Goal: Browse casually

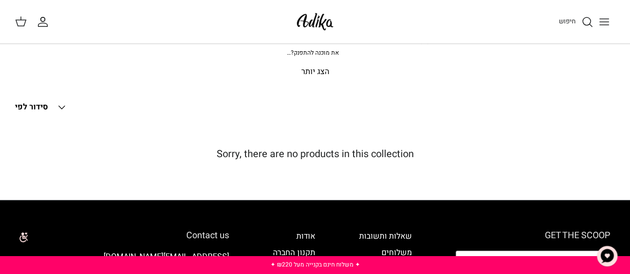
scroll to position [149, 0]
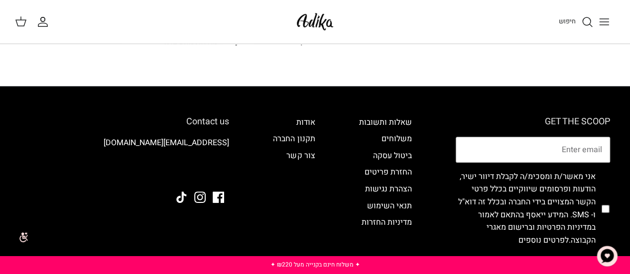
click at [606, 25] on icon "Toggle menu" at bounding box center [604, 22] width 12 height 12
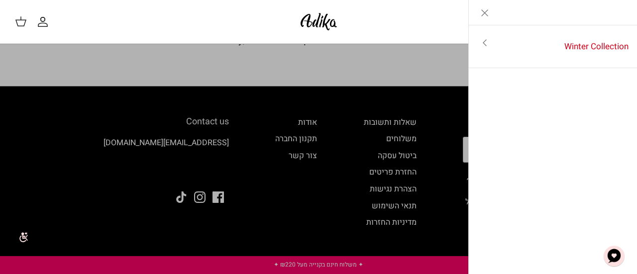
click at [484, 13] on icon "Close" at bounding box center [485, 13] width 12 height 12
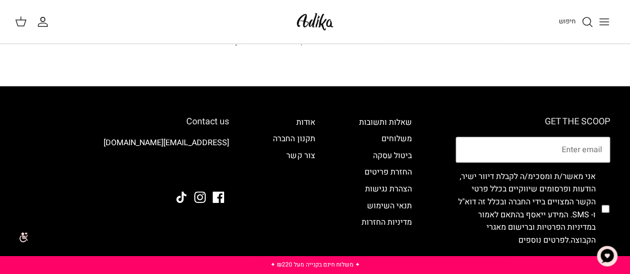
scroll to position [0, 0]
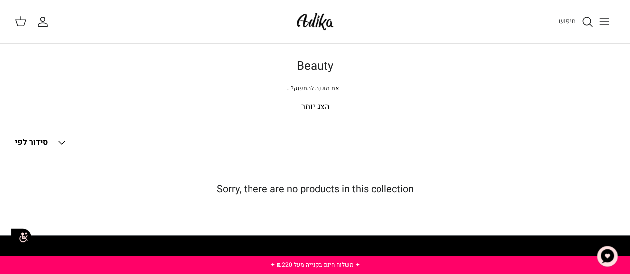
click at [319, 104] on p "הצג יותר" at bounding box center [315, 107] width 600 height 13
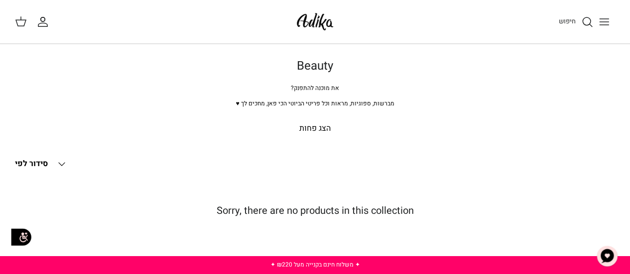
click at [307, 28] on img at bounding box center [315, 21] width 42 height 23
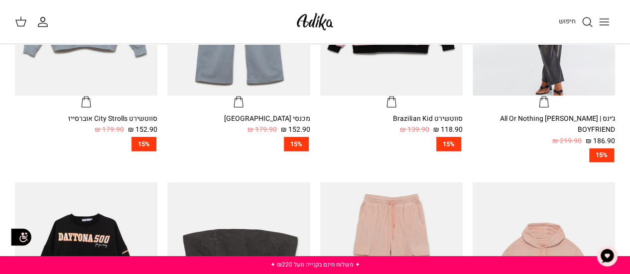
scroll to position [448, 0]
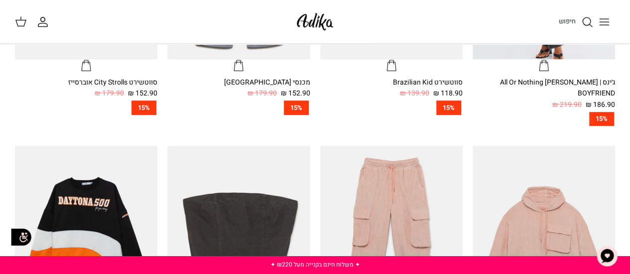
click at [610, 21] on button "Toggle menu" at bounding box center [604, 22] width 22 height 22
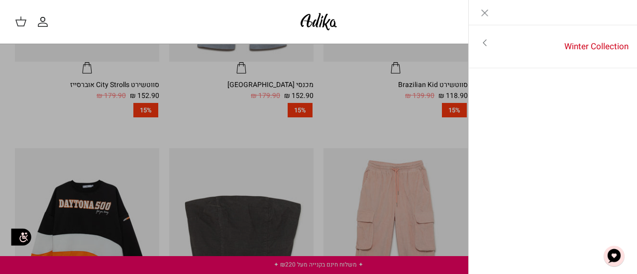
click at [485, 11] on icon "Close" at bounding box center [485, 13] width 12 height 12
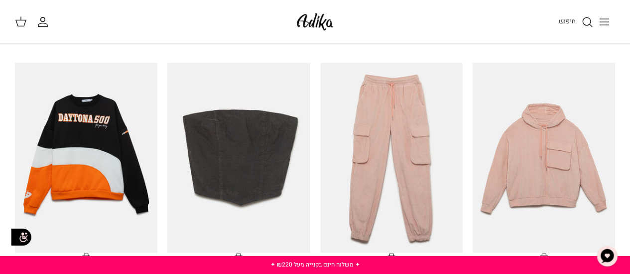
scroll to position [183, 0]
